Goal: Task Accomplishment & Management: Use online tool/utility

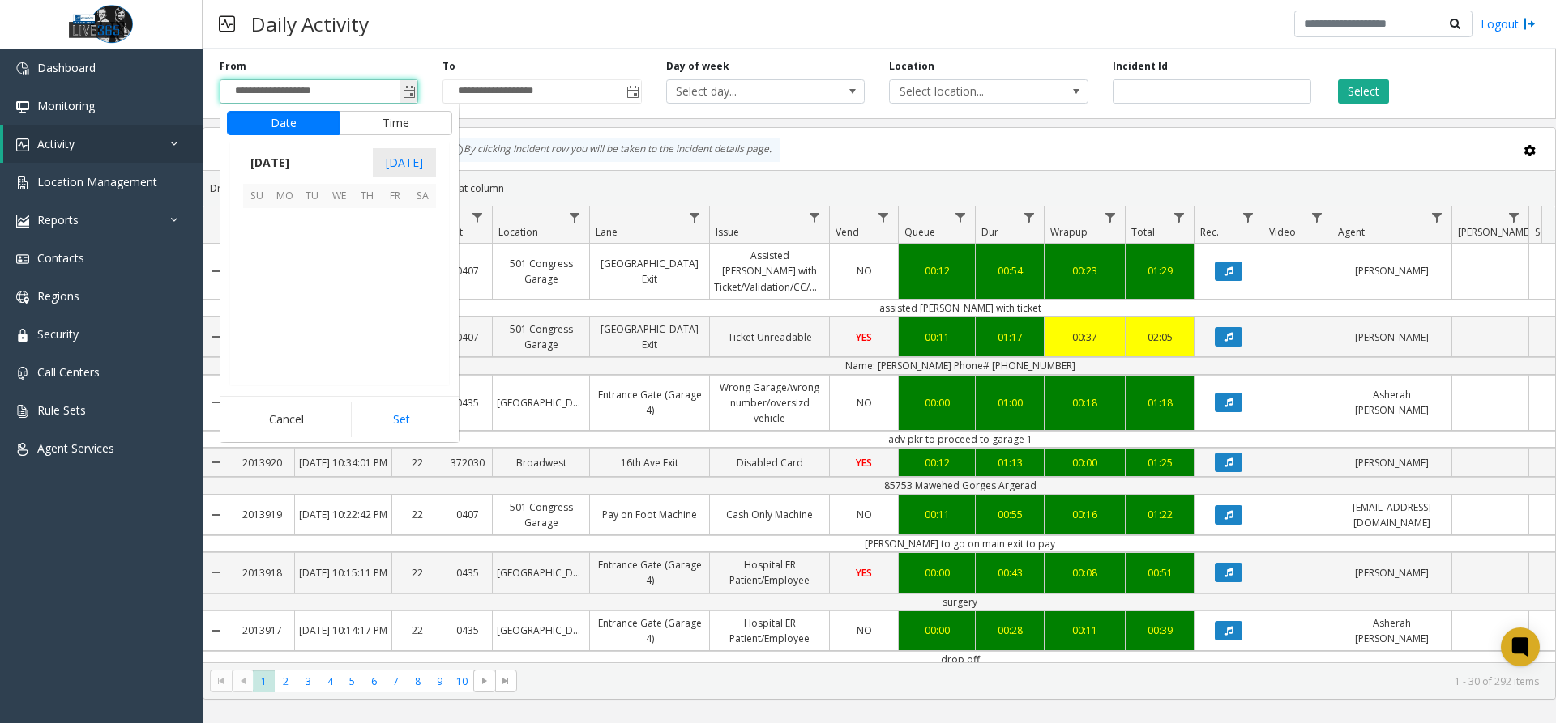
scroll to position [290969, 0]
click at [309, 283] on span "14" at bounding box center [312, 277] width 28 height 28
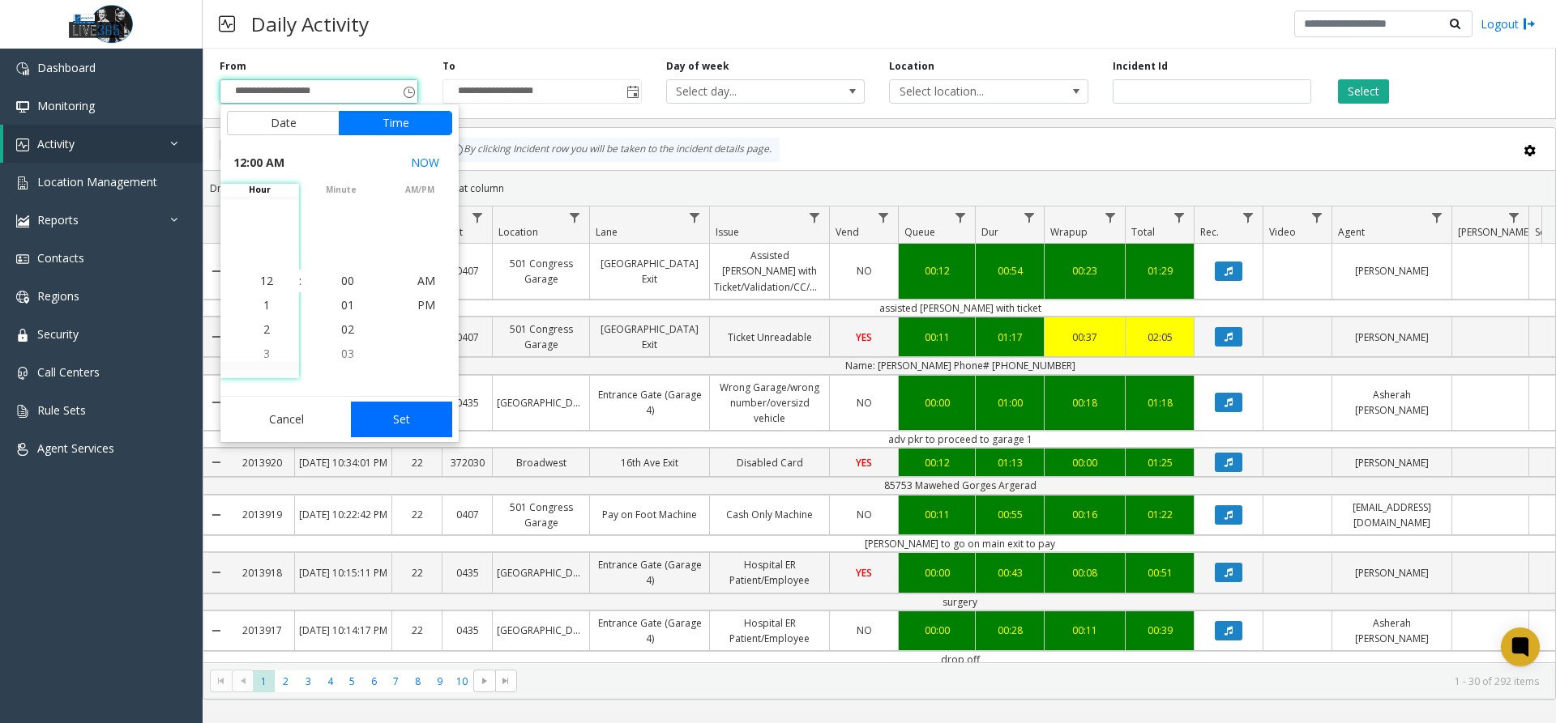
click at [424, 412] on button "Set" at bounding box center [402, 420] width 102 height 36
type input "**********"
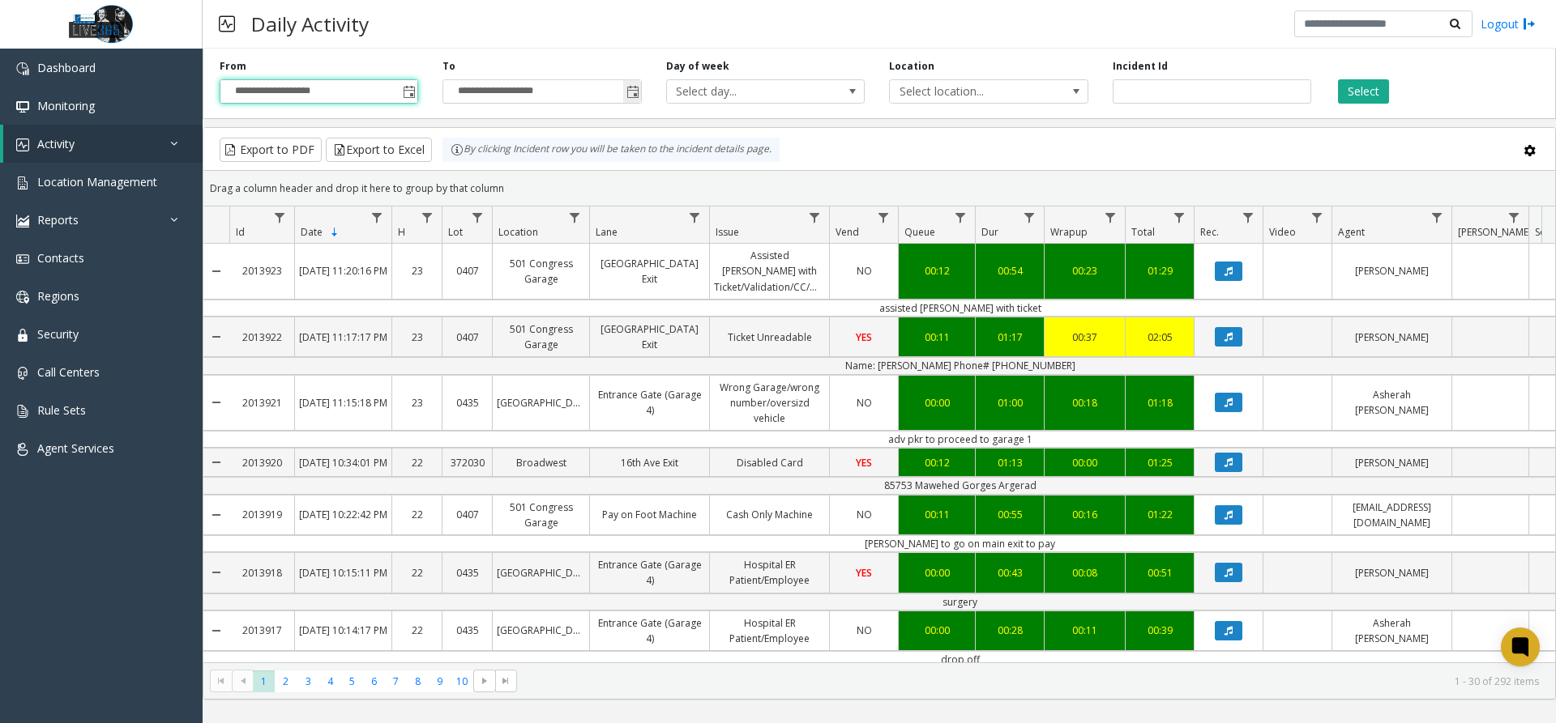
click at [638, 92] on span "Toggle popup" at bounding box center [632, 92] width 13 height 13
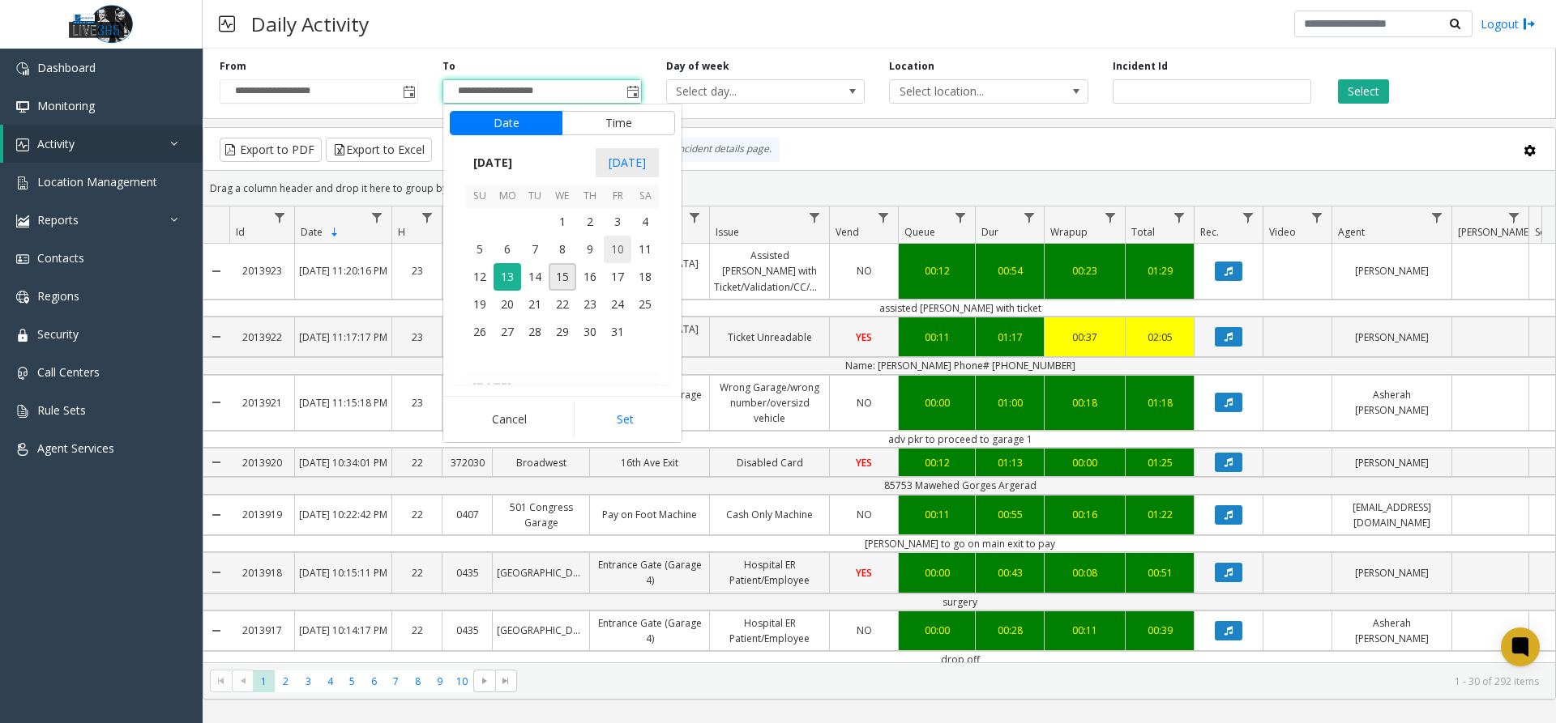
scroll to position [24, 0]
click at [541, 274] on span "14" at bounding box center [535, 277] width 28 height 28
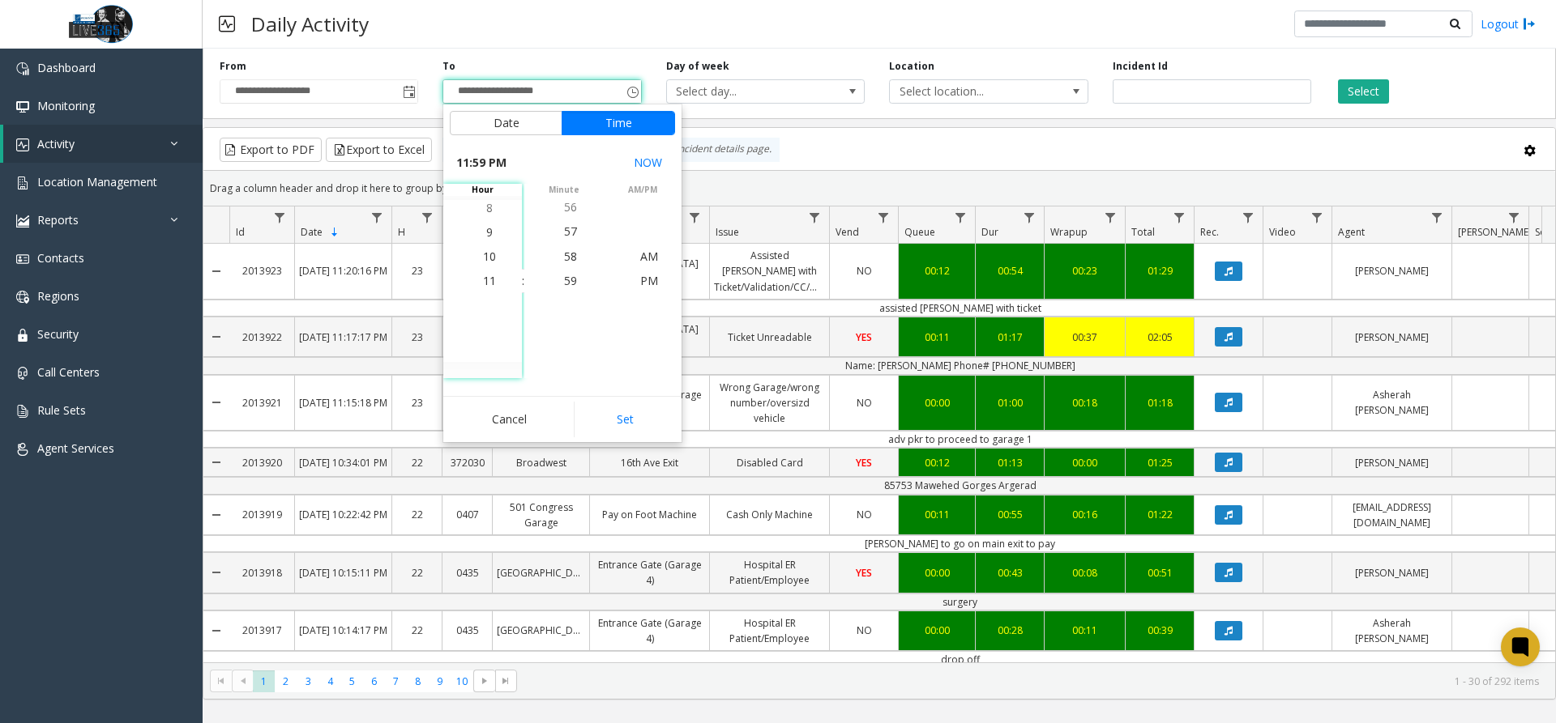
click at [647, 431] on button "Set" at bounding box center [625, 420] width 102 height 36
type input "**********"
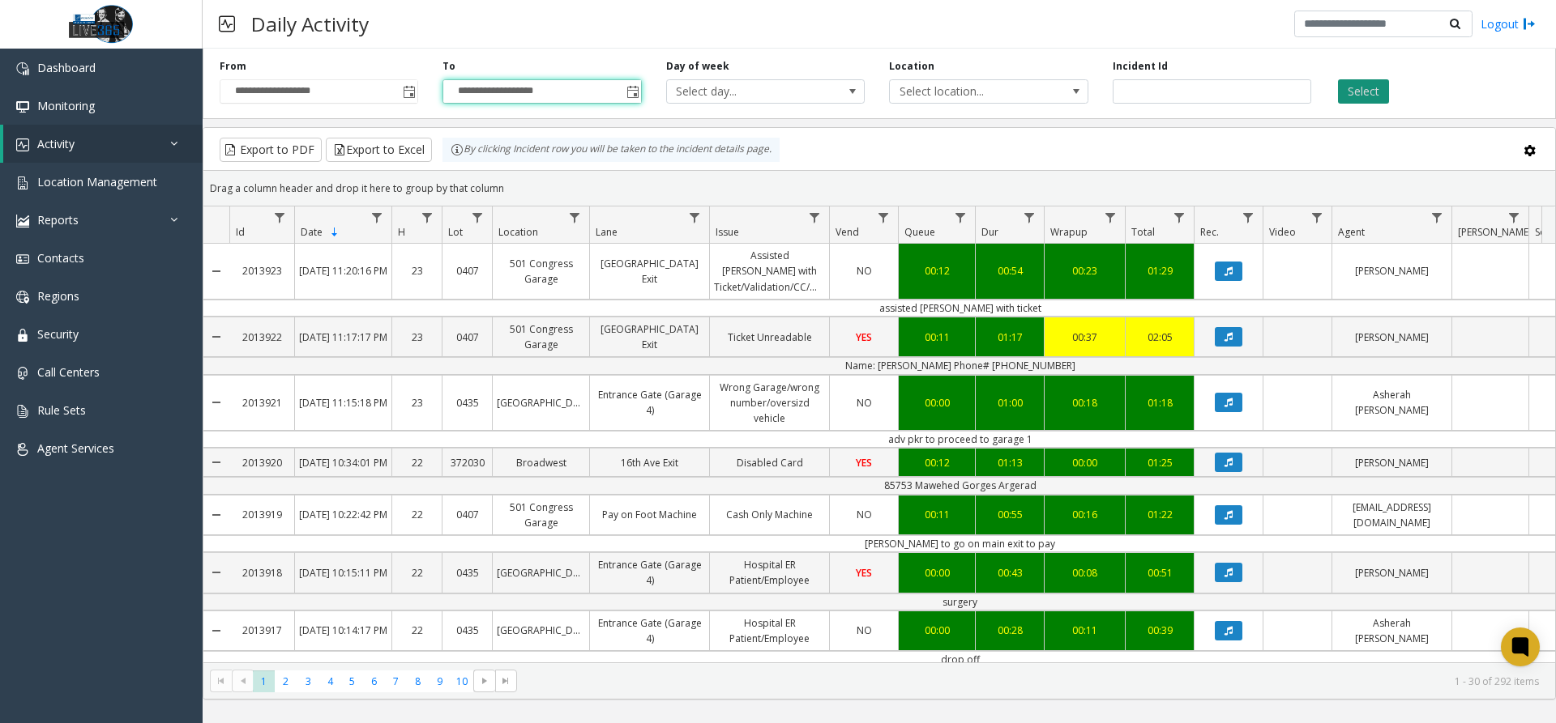
click at [1373, 90] on button "Select" at bounding box center [1363, 91] width 51 height 24
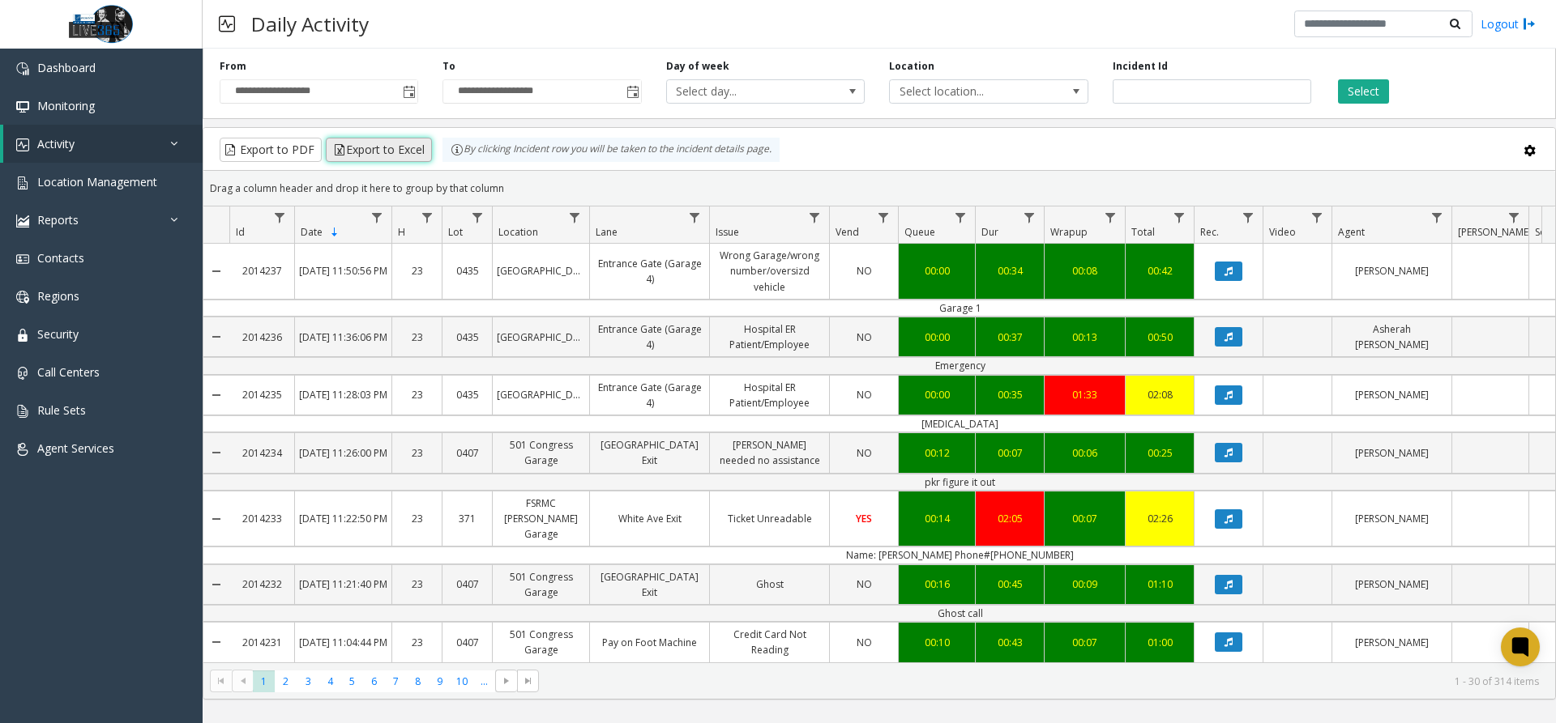
click at [404, 148] on button "Export to Excel" at bounding box center [379, 150] width 106 height 24
